Goal: Information Seeking & Learning: Understand process/instructions

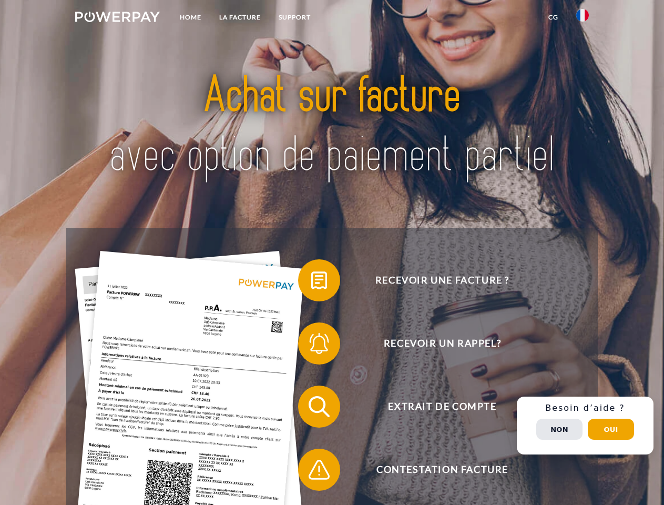
click at [117, 18] on img at bounding box center [117, 17] width 85 height 11
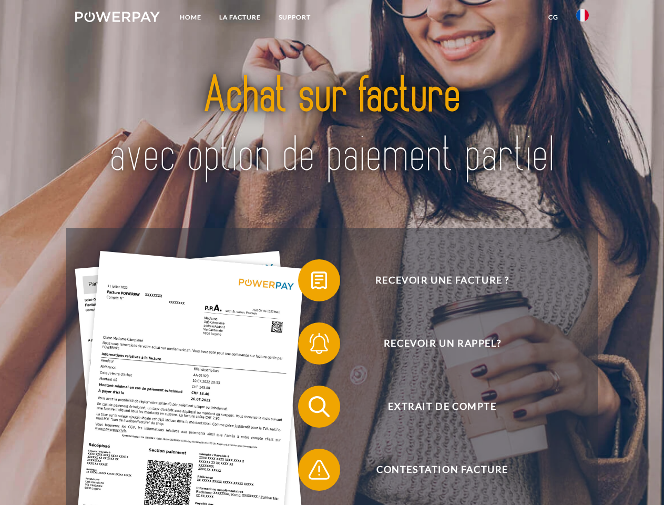
click at [583, 18] on img at bounding box center [583, 15] width 13 height 13
click at [553, 17] on link "CG" at bounding box center [554, 17] width 28 height 19
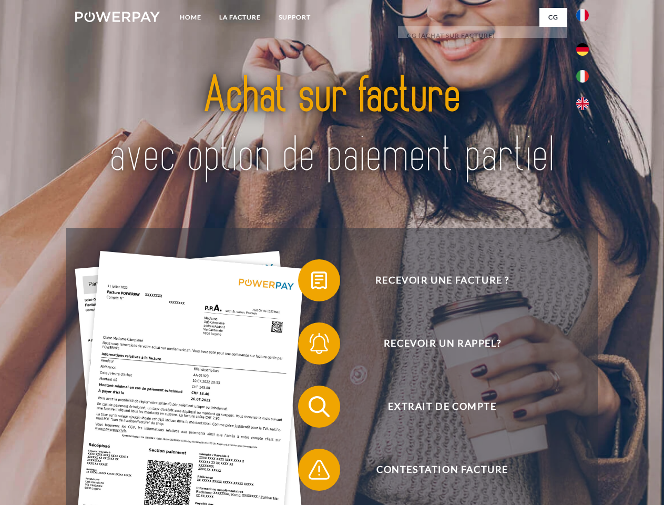
click at [311, 283] on span at bounding box center [303, 280] width 53 height 53
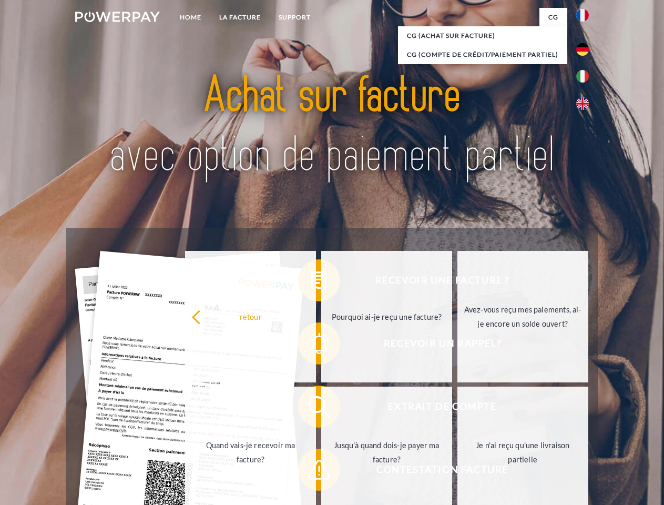
click at [321, 346] on link "Pourquoi ai-je reçu une facture?" at bounding box center [386, 317] width 131 height 132
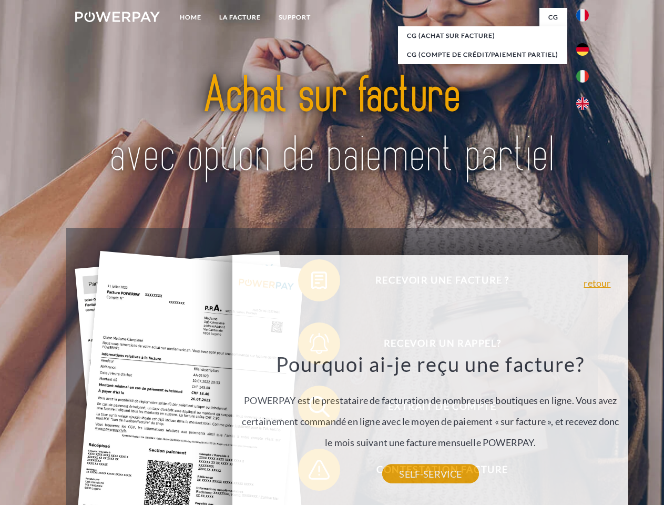
click at [311, 409] on div "Recevoir une facture ? Recevoir un rappel? Extrait de compte retour" at bounding box center [331, 438] width 531 height 421
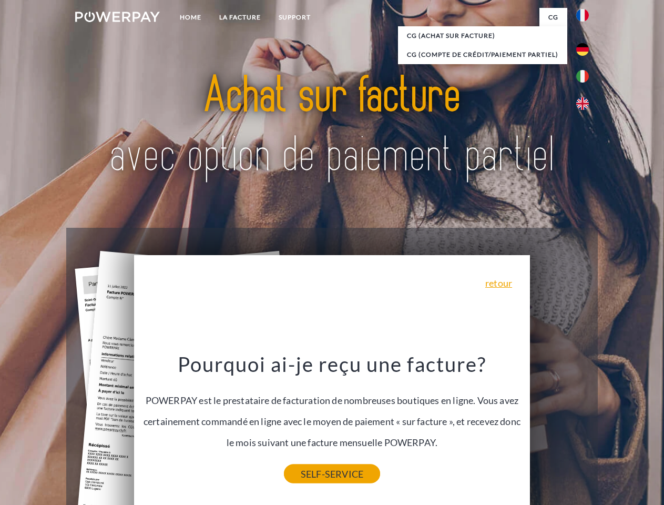
click at [311, 472] on link "SELF-SERVICE" at bounding box center [332, 474] width 96 height 19
click at [586, 426] on div "Recevoir une facture ? Recevoir un rappel? Extrait de compte retour" at bounding box center [331, 438] width 531 height 421
click at [560, 428] on span "Extrait de compte" at bounding box center [443, 407] width 258 height 42
click at [611, 429] on header "Home LA FACTURE Support" at bounding box center [332, 363] width 664 height 727
